Goal: Task Accomplishment & Management: Manage account settings

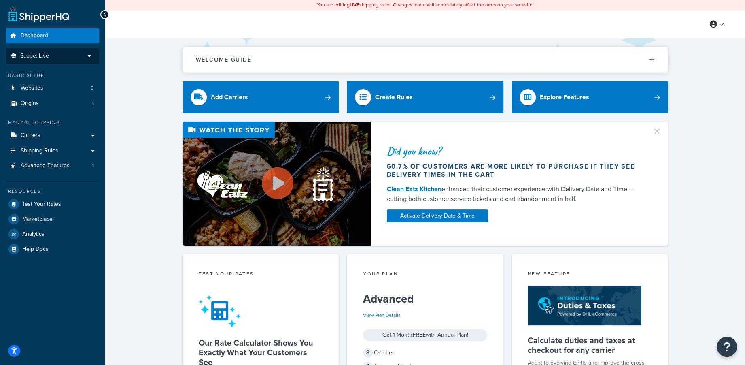
click at [83, 58] on p "Scope: Live" at bounding box center [53, 56] width 86 height 7
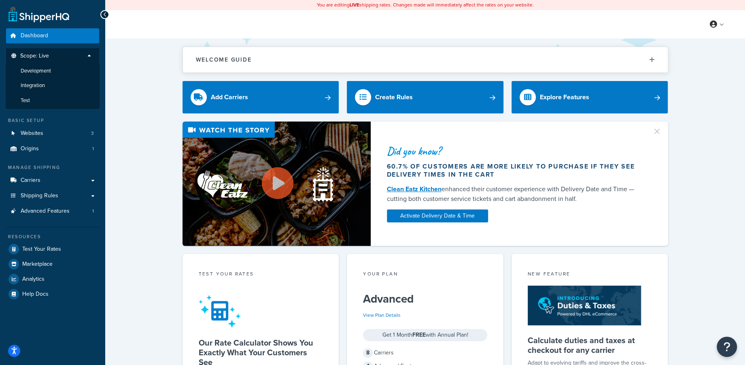
click at [91, 57] on p "Scope: Live" at bounding box center [53, 58] width 86 height 11
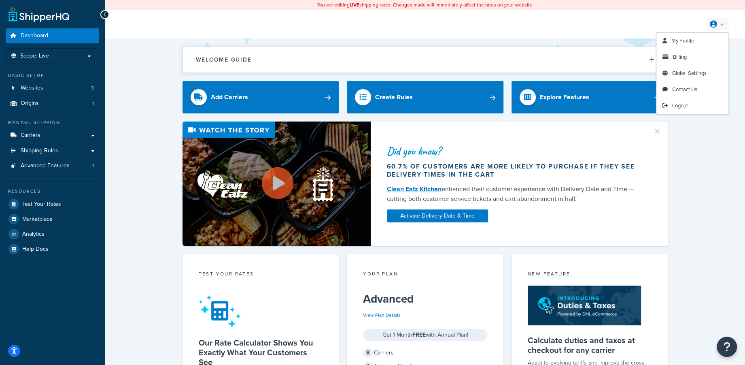
click at [722, 23] on link at bounding box center [717, 24] width 23 height 12
click at [679, 57] on span "Billing" at bounding box center [680, 57] width 14 height 8
